Goal: Information Seeking & Learning: Learn about a topic

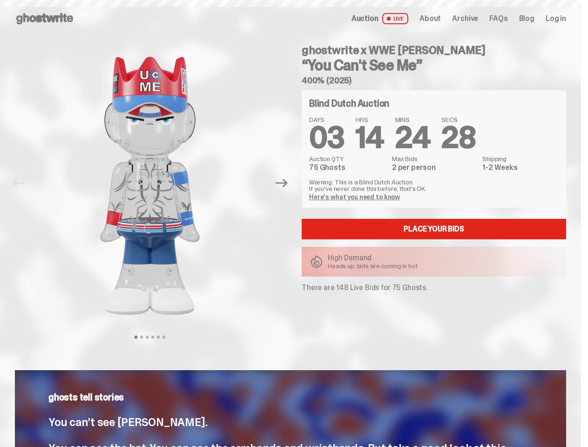
click at [294, 224] on div "ghostwrite x WWE John Cena “You Can't See Me” 400% (2025) Blind Dutch Auction D…" at bounding box center [429, 183] width 276 height 292
click at [156, 183] on img at bounding box center [150, 185] width 238 height 297
click at [285, 183] on icon "Next" at bounding box center [282, 183] width 12 height 8
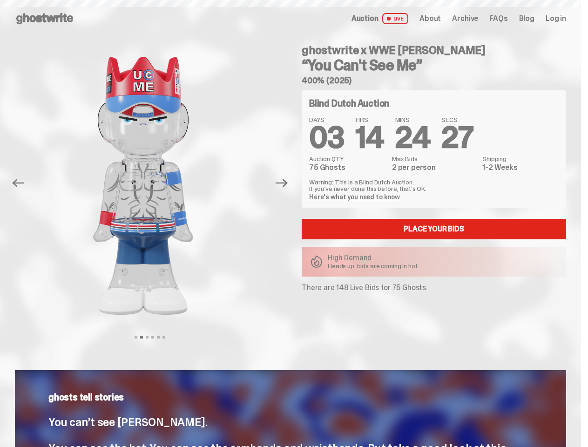
click at [0, 48] on div "ghostwrite x WWE John Cena “You Can't See Me” 400% (2025) Previous Next View sl…" at bounding box center [290, 192] width 581 height 311
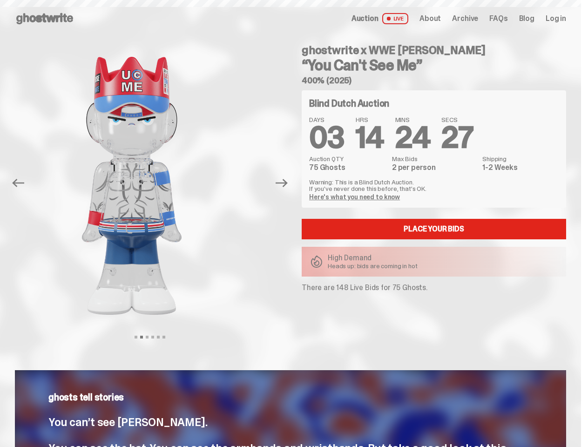
click at [356, 197] on link "Here's what you need to know" at bounding box center [354, 197] width 91 height 8
